Goal: Subscribe to service/newsletter

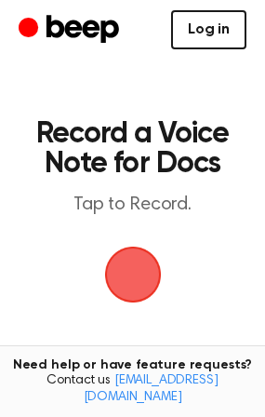
click at [188, 34] on link "Log in" at bounding box center [208, 29] width 75 height 39
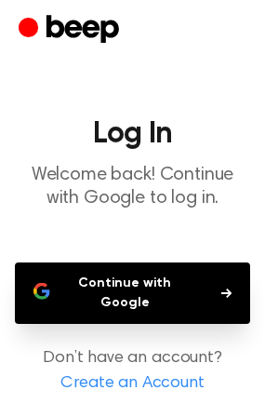
click at [143, 293] on button "Continue with Google" at bounding box center [133, 293] width 236 height 61
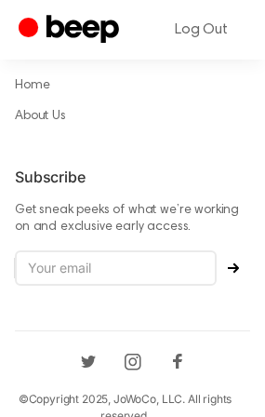
scroll to position [1730, 0]
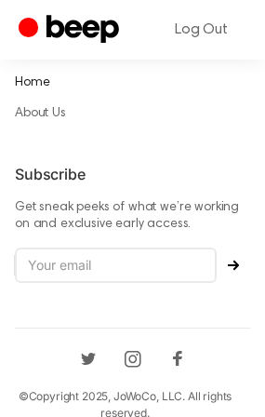
click at [37, 76] on link "Home" at bounding box center [32, 82] width 34 height 13
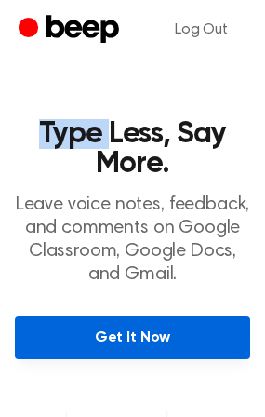
click at [131, 331] on link "Get It Now" at bounding box center [133, 338] width 236 height 43
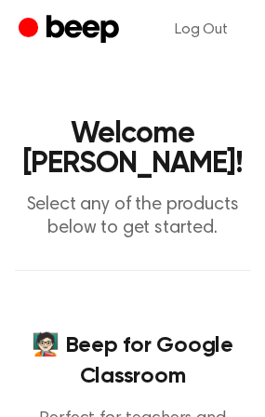
click at [85, 29] on icon "Beep" at bounding box center [83, 29] width 73 height 28
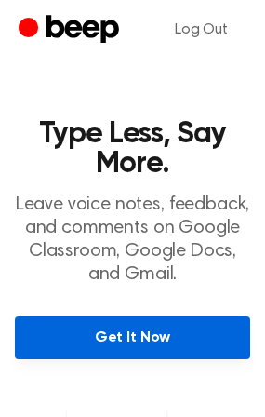
click at [102, 339] on link "Get It Now" at bounding box center [133, 338] width 236 height 43
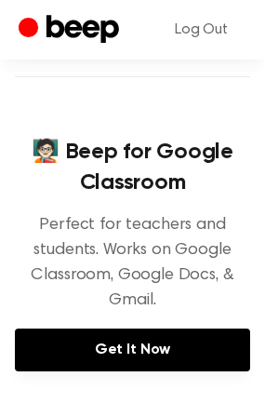
scroll to position [223, 0]
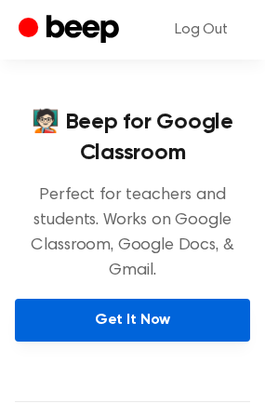
click at [107, 304] on link "Get It Now" at bounding box center [133, 320] width 236 height 43
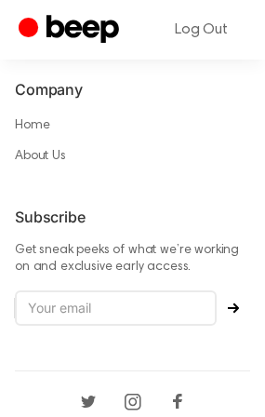
scroll to position [1730, 0]
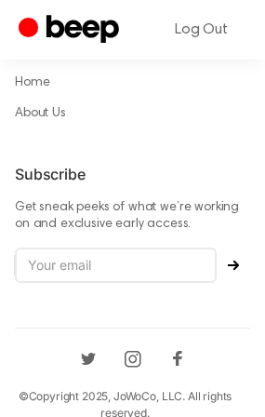
click at [227, 260] on button "Subscribe" at bounding box center [234, 265] width 34 height 11
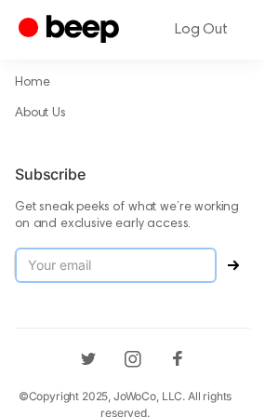
click at [189, 248] on input "email" at bounding box center [116, 265] width 202 height 35
type input "[EMAIL_ADDRESS][DOMAIN_NAME]"
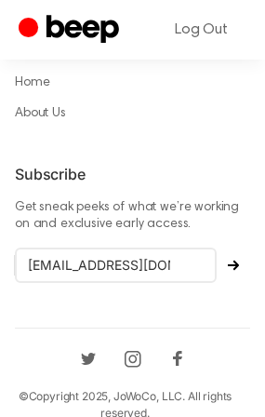
click at [232, 260] on icon "Subscribe" at bounding box center [233, 265] width 11 height 11
